Goal: Transaction & Acquisition: Download file/media

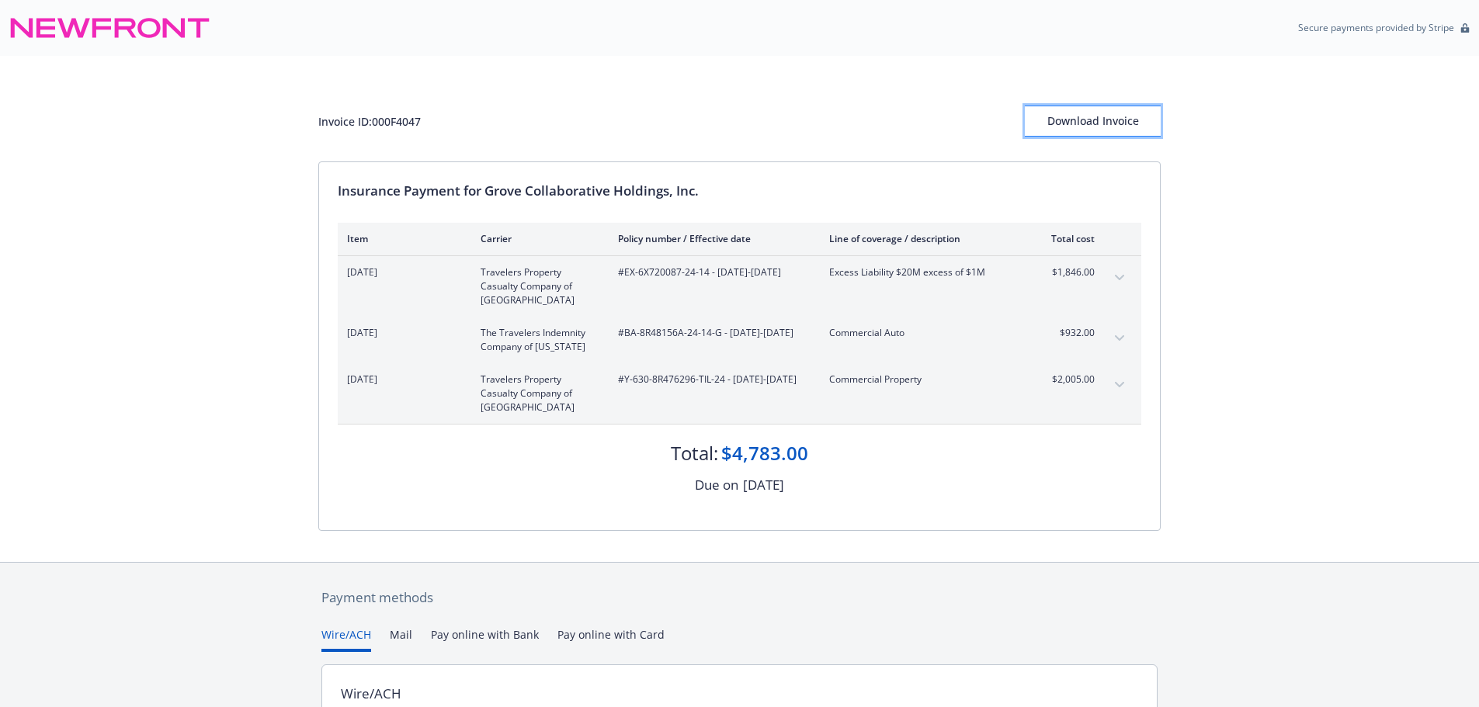
click at [1074, 122] on div "Download Invoice" at bounding box center [1093, 121] width 136 height 30
click at [409, 121] on div "Invoice ID: 000F4047" at bounding box center [369, 121] width 102 height 16
copy div "000F4047"
click at [1090, 130] on div "Download Invoice" at bounding box center [1093, 121] width 136 height 30
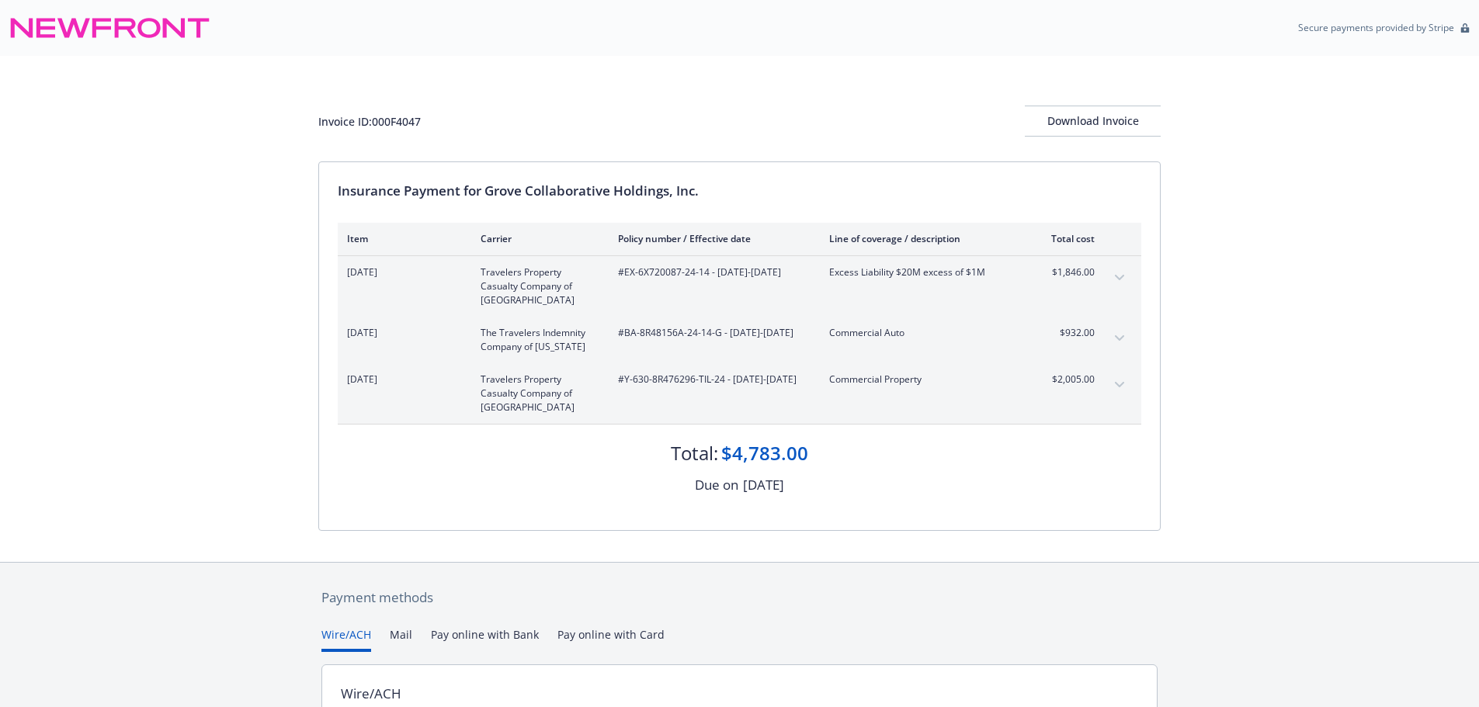
click at [822, 346] on div "[DATE] The Travelers Indemnity Company of [US_STATE] #BA-8R48156A-24-14-G - [DA…" at bounding box center [721, 340] width 748 height 28
